Goal: Task Accomplishment & Management: Manage account settings

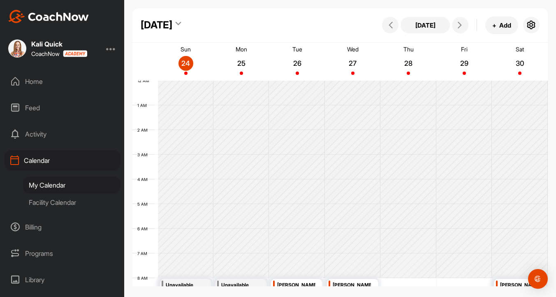
scroll to position [187, 0]
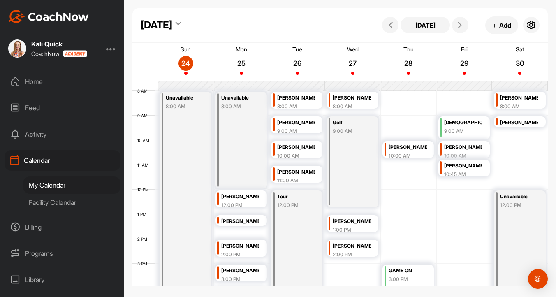
click at [471, 128] on div "9:00 AM" at bounding box center [463, 130] width 38 height 7
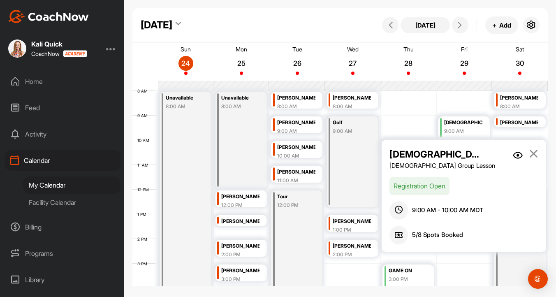
click at [519, 157] on img at bounding box center [518, 155] width 10 height 7
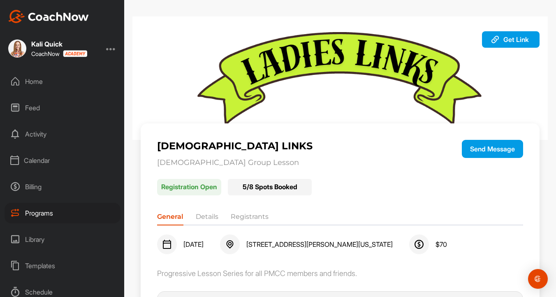
click at [248, 213] on li "Registrants" at bounding box center [250, 218] width 38 height 13
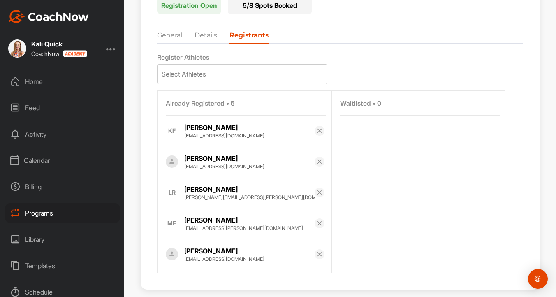
scroll to position [185, 0]
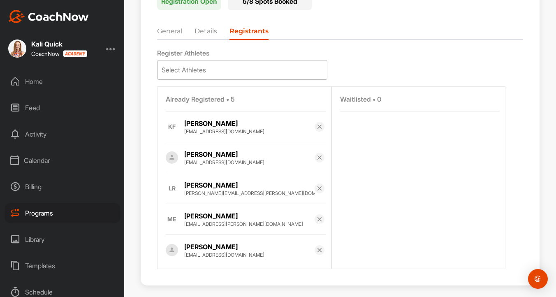
click at [245, 71] on div "Select Athletes" at bounding box center [241, 69] width 169 height 19
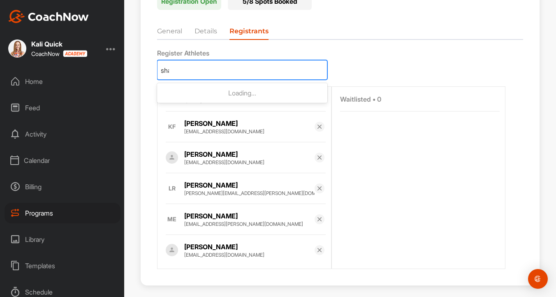
type input "[PERSON_NAME]"
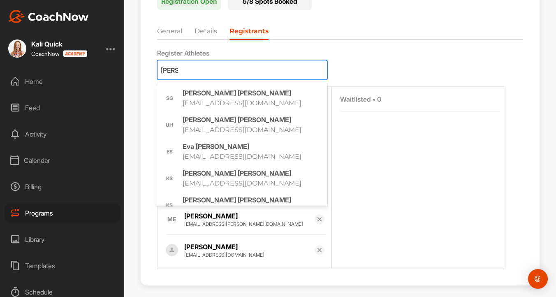
click at [247, 197] on p "[PERSON_NAME]" at bounding box center [253, 200] width 141 height 8
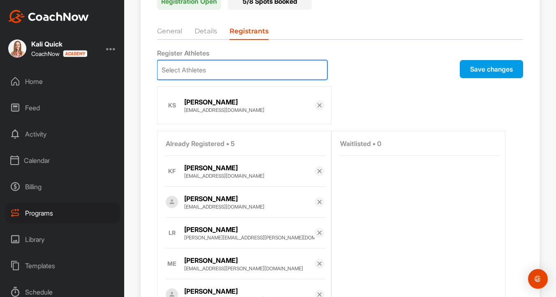
click at [506, 74] on button "Save changes" at bounding box center [491, 69] width 63 height 18
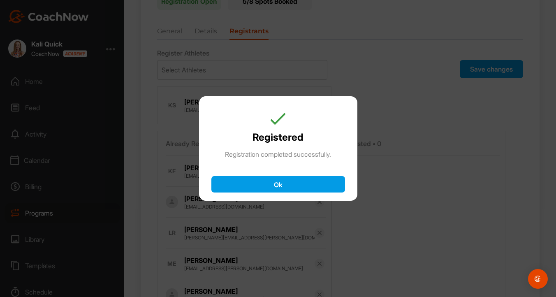
click at [277, 178] on button "Ok" at bounding box center [278, 184] width 134 height 16
